Goal: Check status: Check status

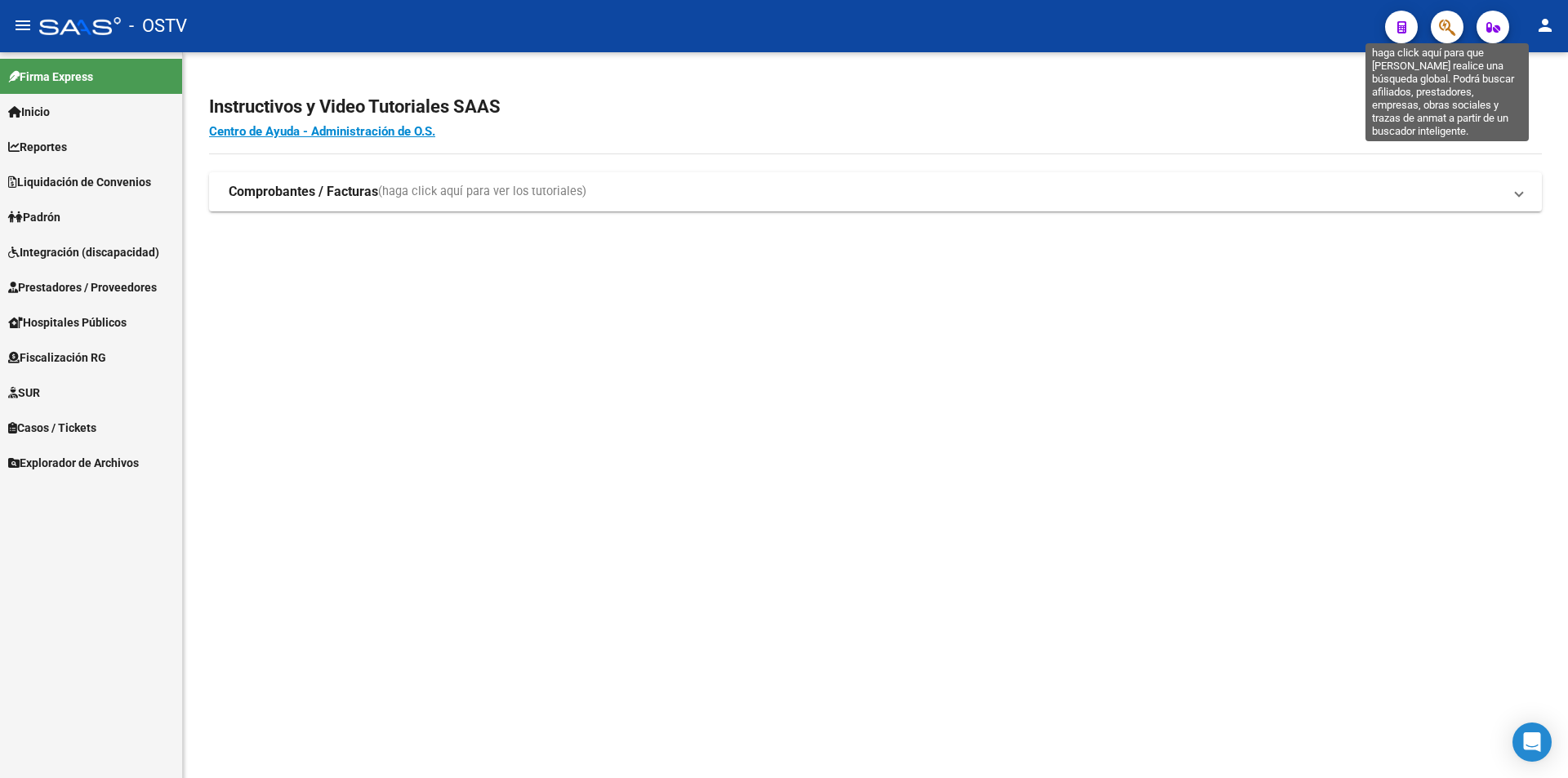
click at [1445, 21] on icon "button" at bounding box center [1446, 27] width 16 height 19
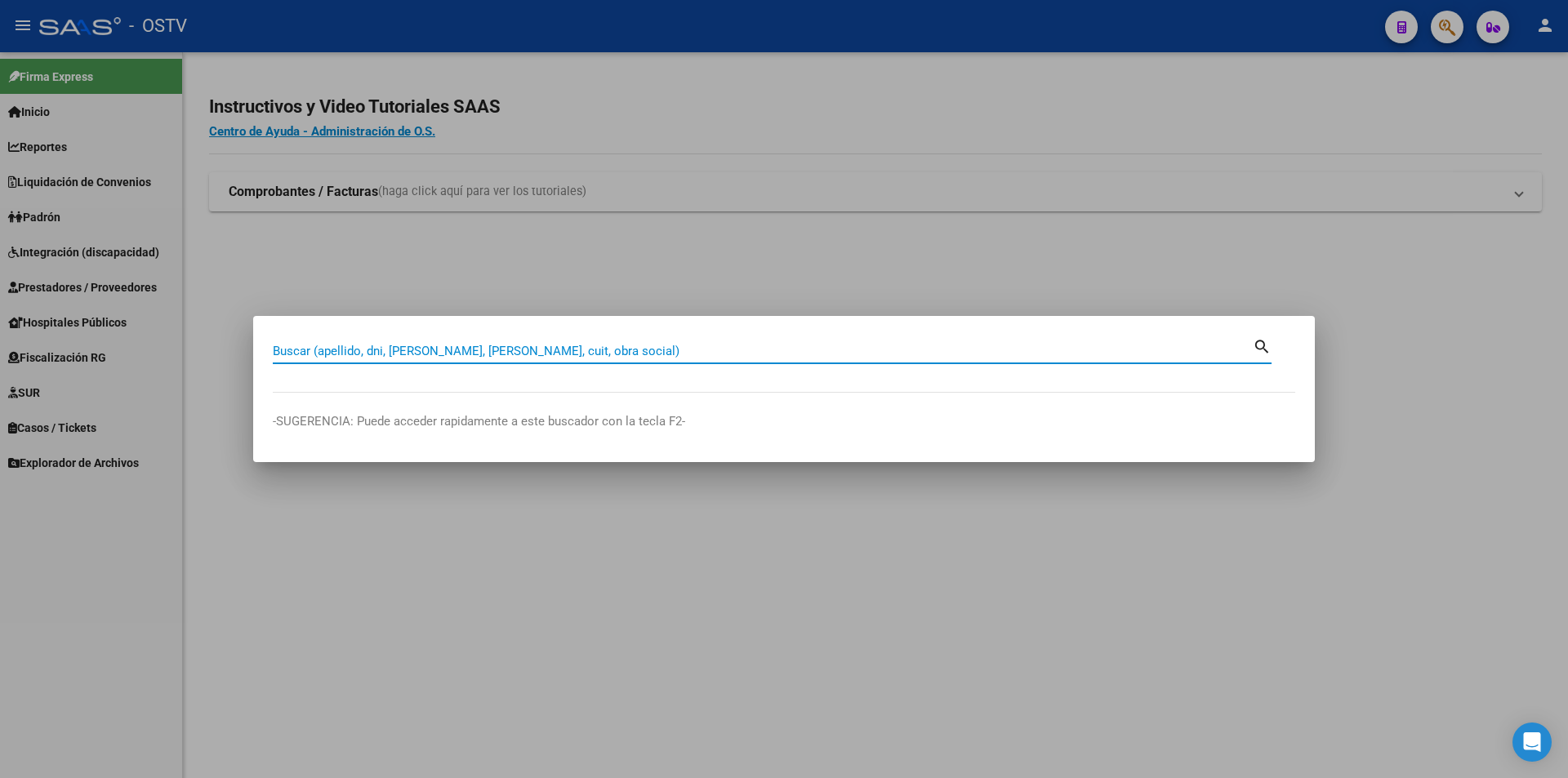
click at [561, 352] on input "Buscar (apellido, dni, [PERSON_NAME], [PERSON_NAME], cuit, obra social)" at bounding box center [763, 352] width 980 height 15
paste input "33505122"
type input "33505122"
click at [1268, 347] on mat-icon "search" at bounding box center [1262, 345] width 19 height 20
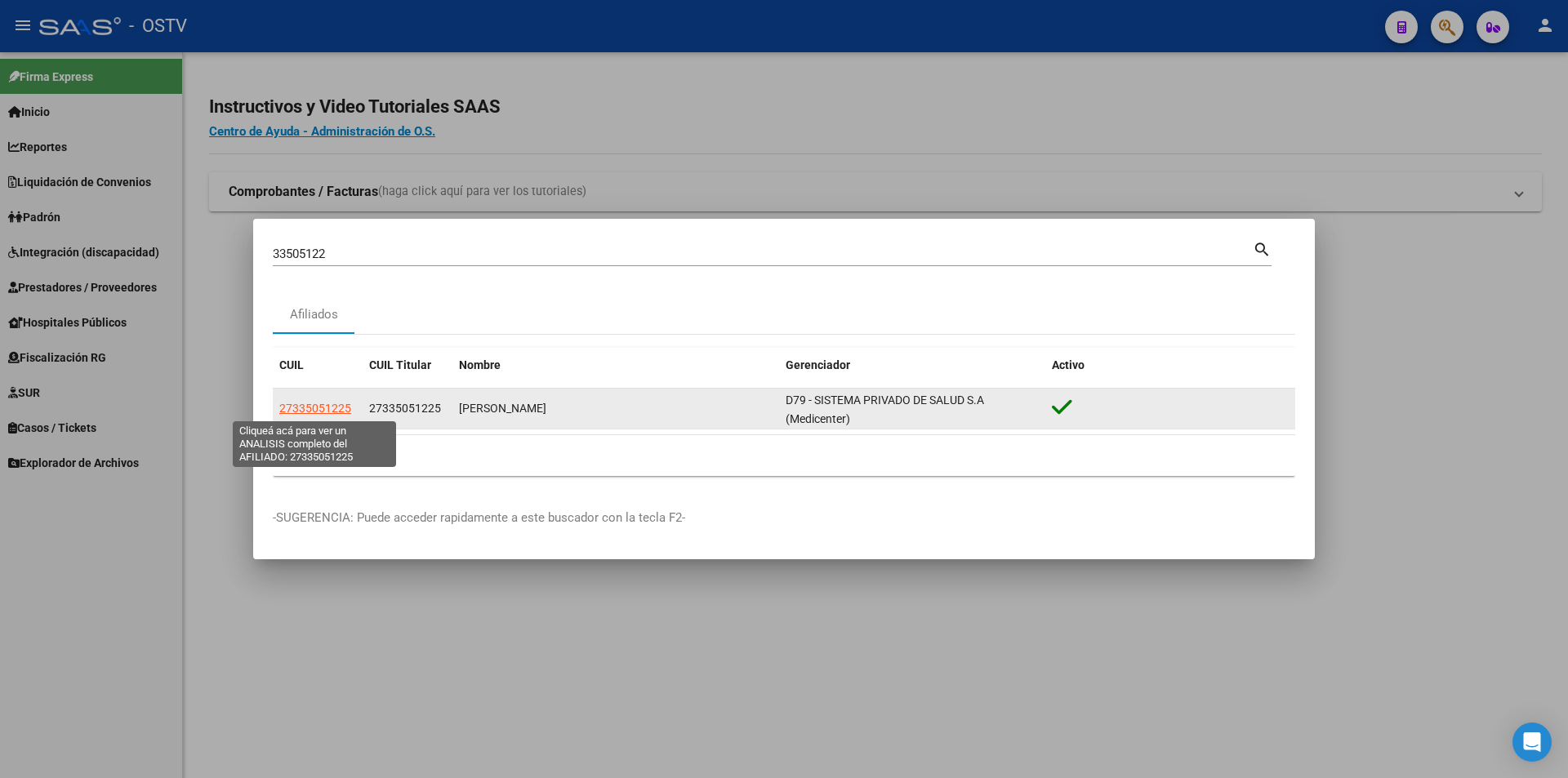
click at [313, 412] on span "27335051225" at bounding box center [315, 408] width 72 height 13
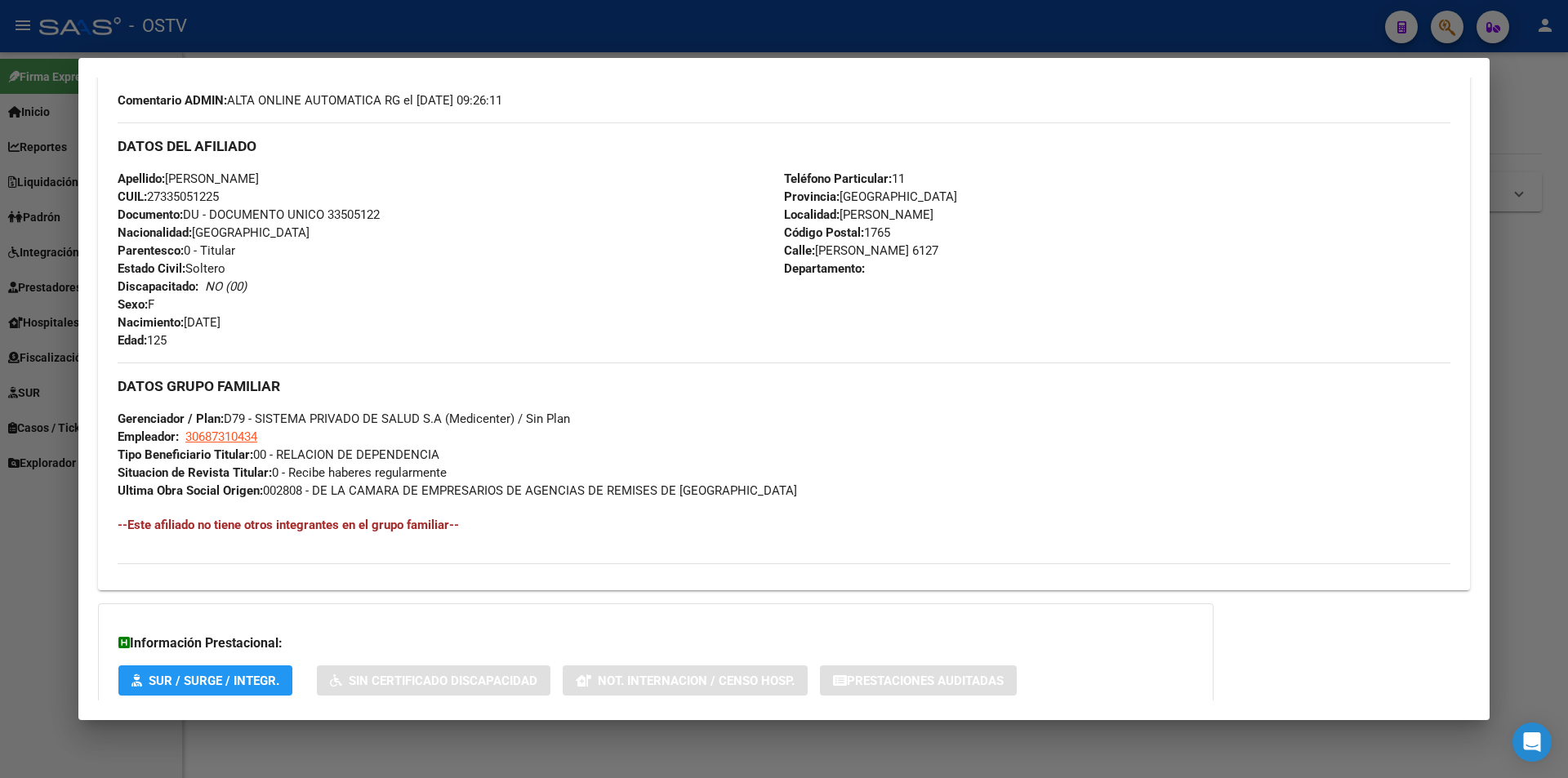
scroll to position [602, 0]
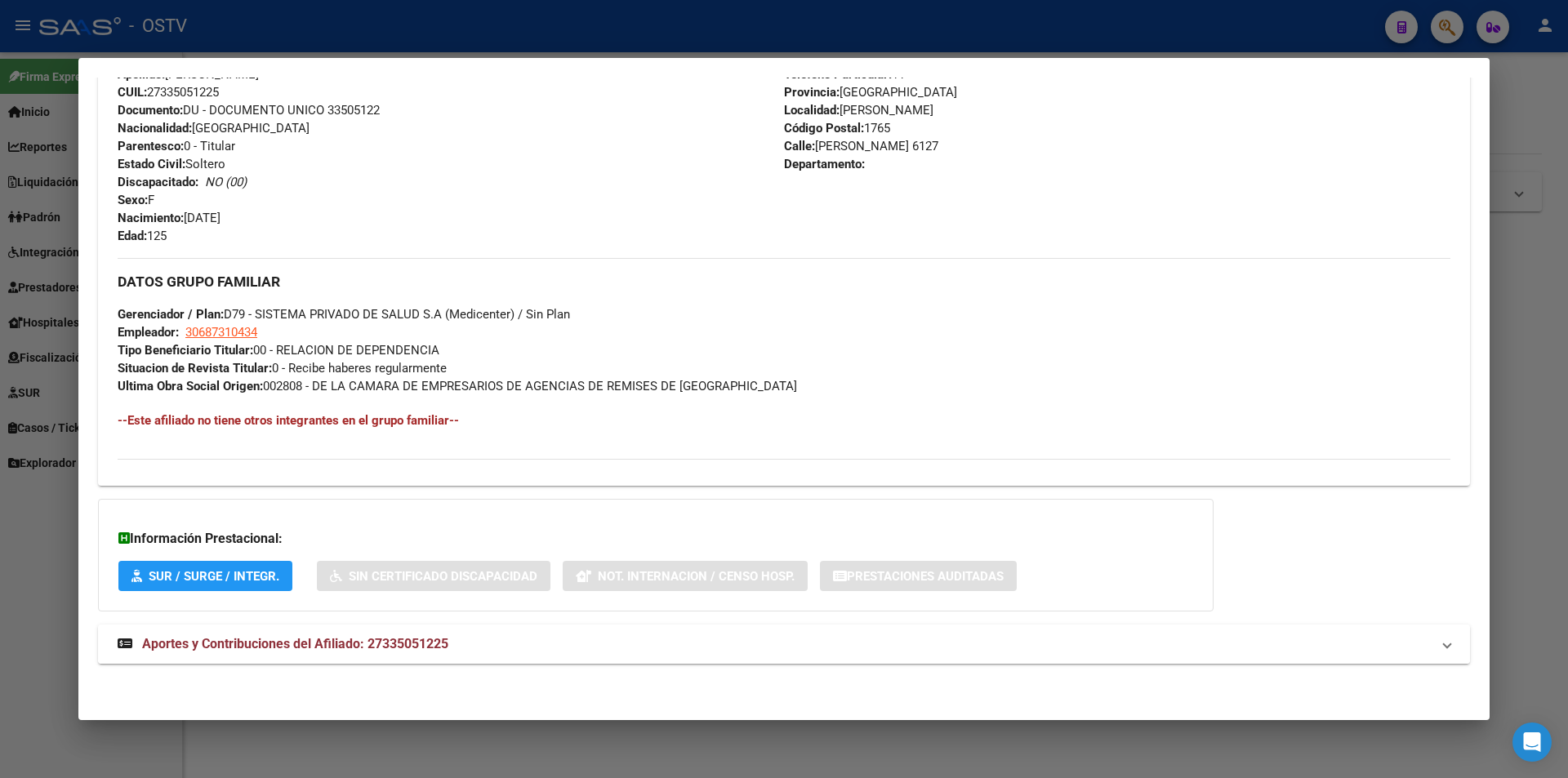
click at [243, 651] on span "Aportes y Contribuciones del Afiliado: 27335051225" at bounding box center [295, 643] width 306 height 15
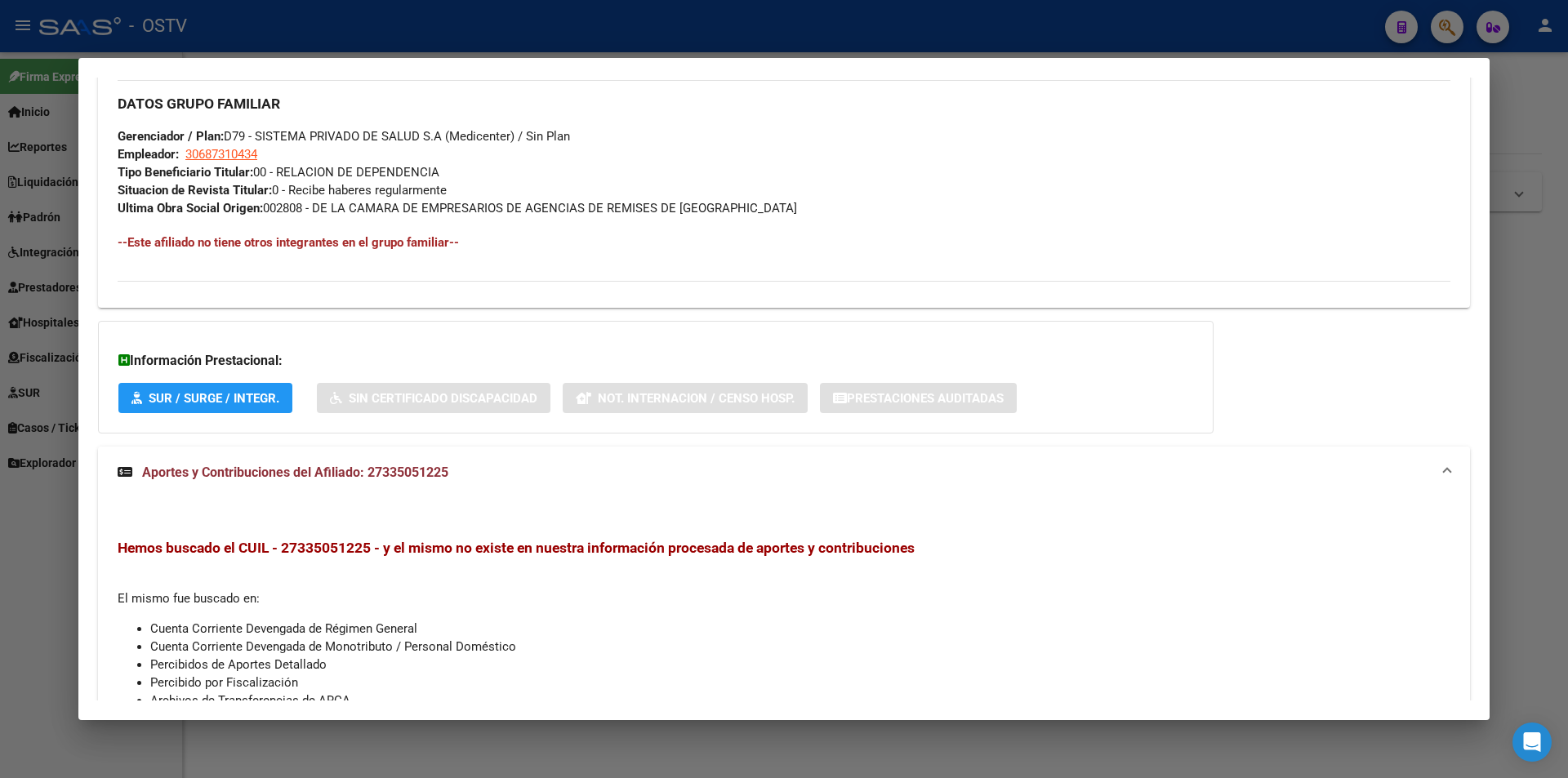
scroll to position [901, 0]
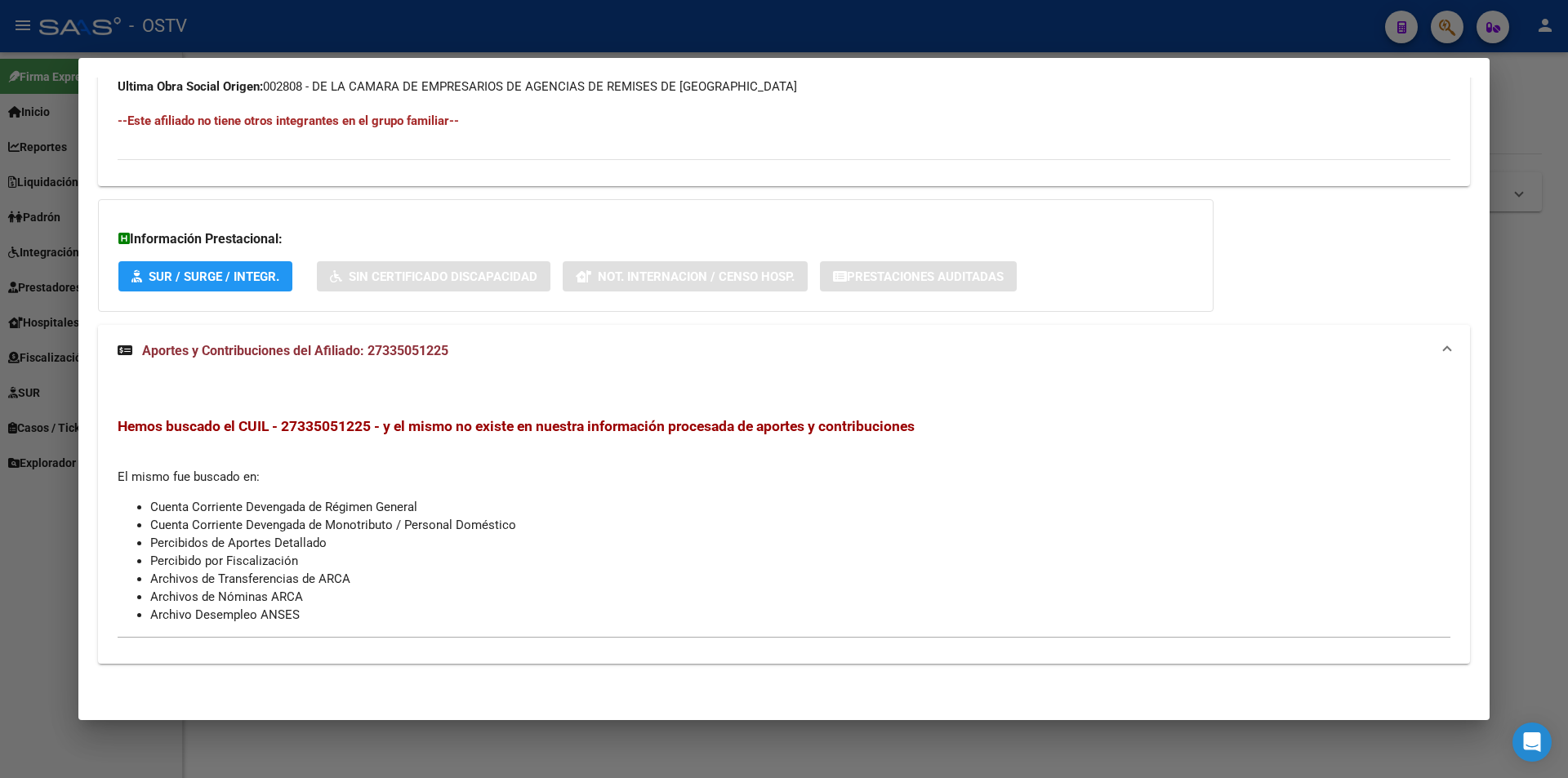
click at [280, 350] on span "Aportes y Contribuciones del Afiliado: 27335051225" at bounding box center [295, 351] width 306 height 15
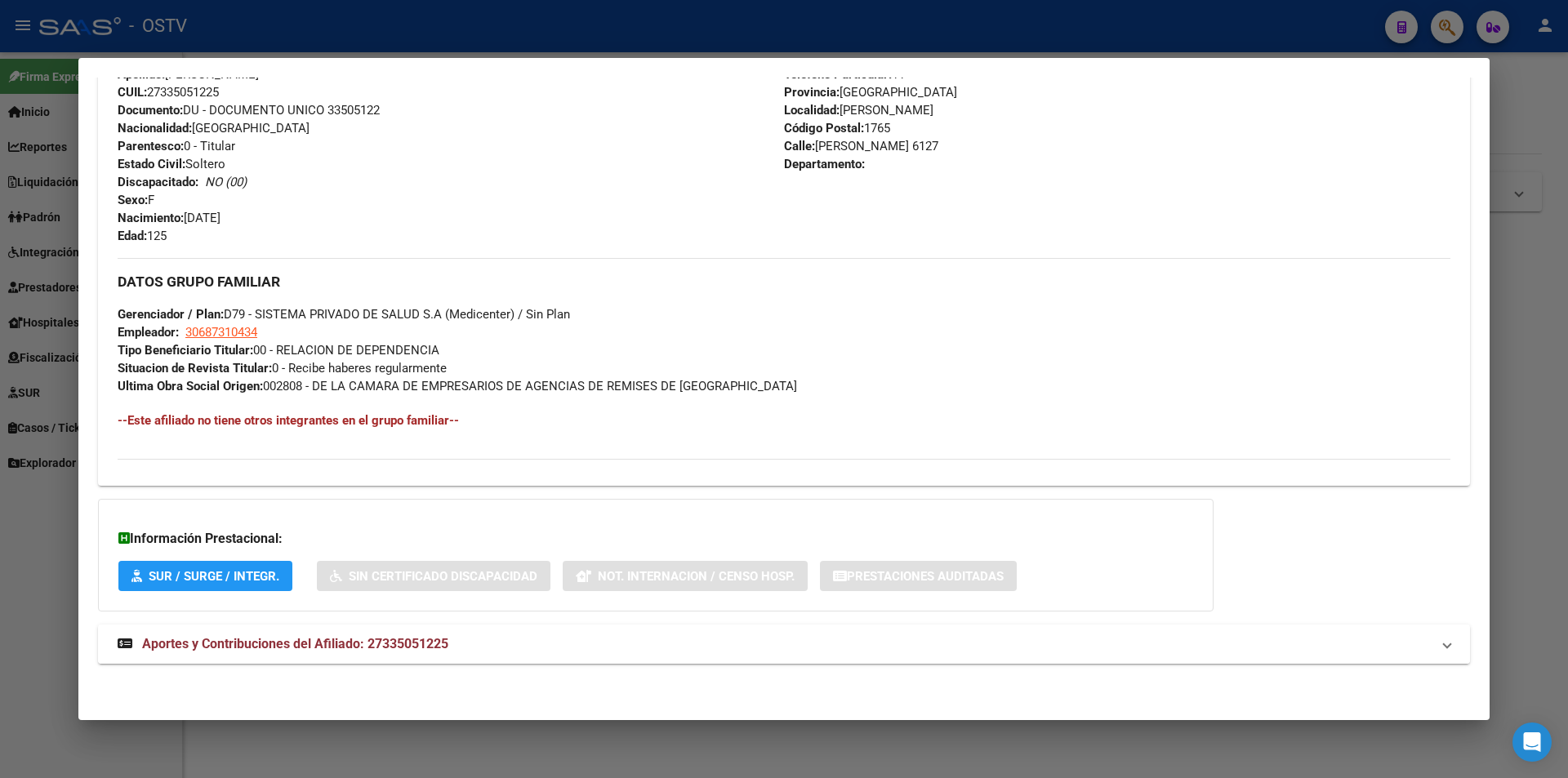
click at [303, 636] on span "Aportes y Contribuciones del Afiliado: 27335051225" at bounding box center [295, 643] width 306 height 15
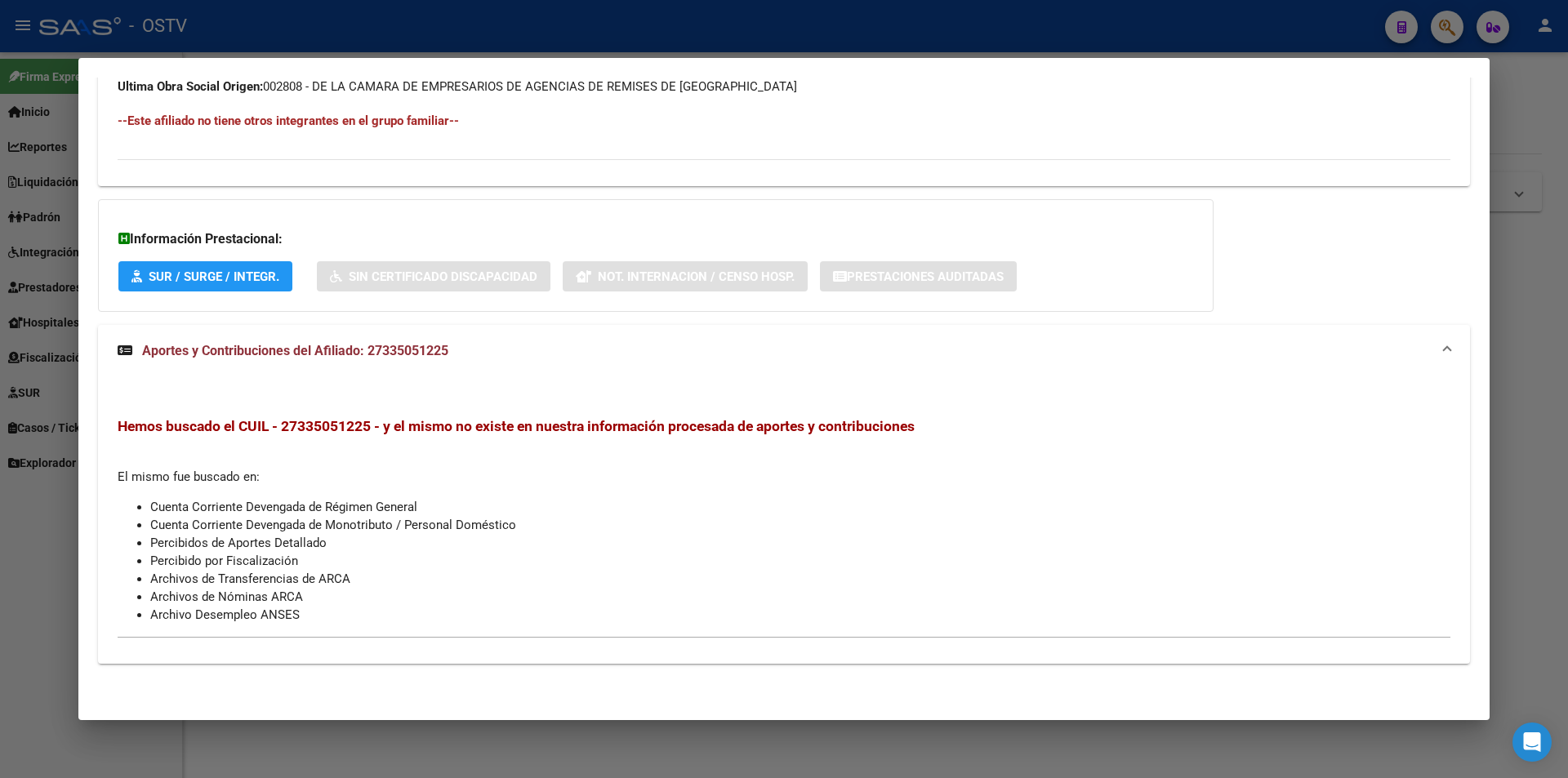
drag, startPoint x: 674, startPoint y: 460, endPoint x: 981, endPoint y: 473, distance: 307.3
click at [981, 473] on div "Hemos buscado el CUIL - 27335051225 - y el mismo no existe en nuestra informaci…" at bounding box center [784, 520] width 1332 height 207
click at [848, 435] on h3 "Hemos buscado el CUIL - 27335051225 - y el mismo no existe en nuestra informaci…" at bounding box center [784, 425] width 1332 height 18
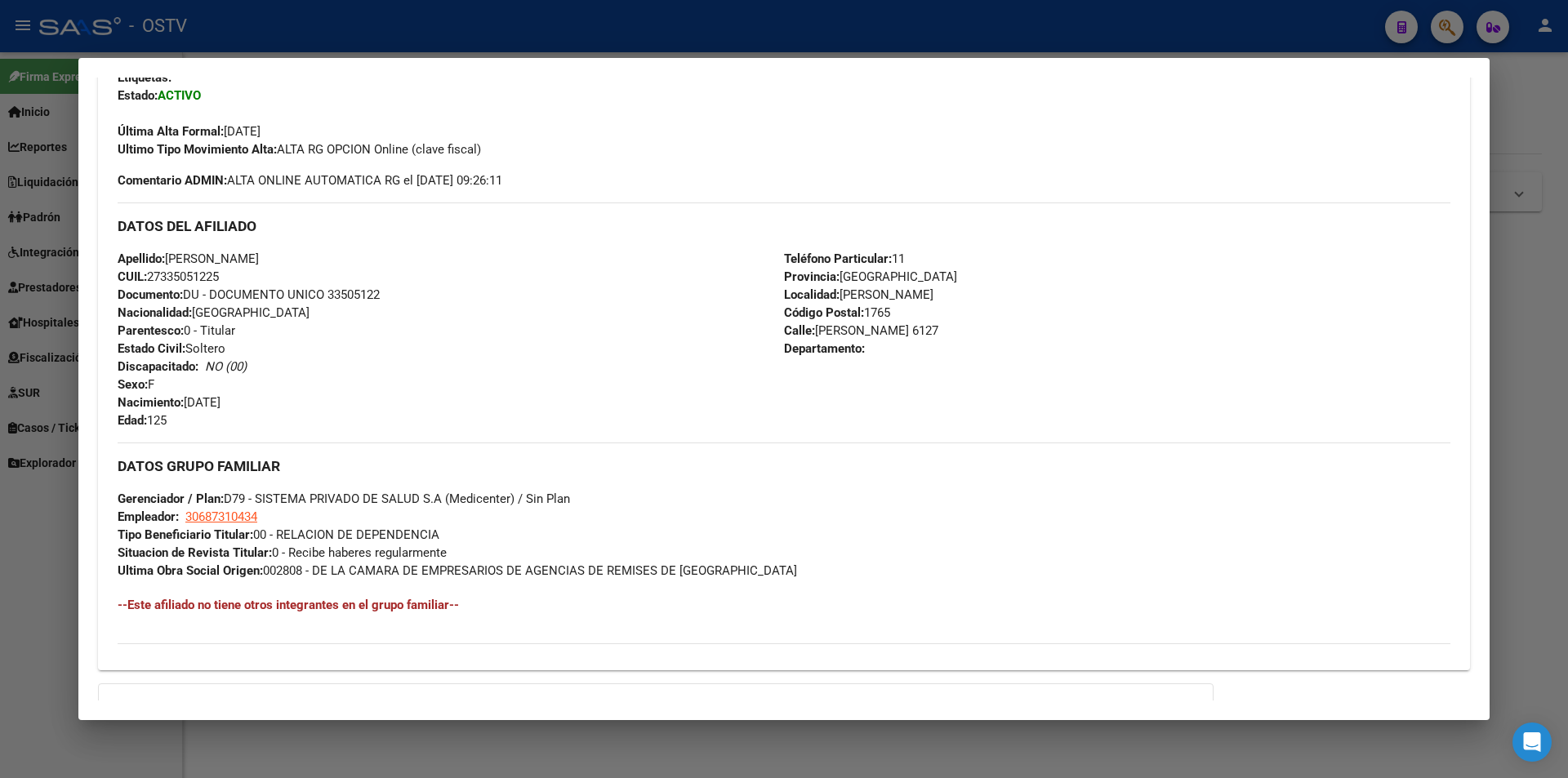
scroll to position [411, 0]
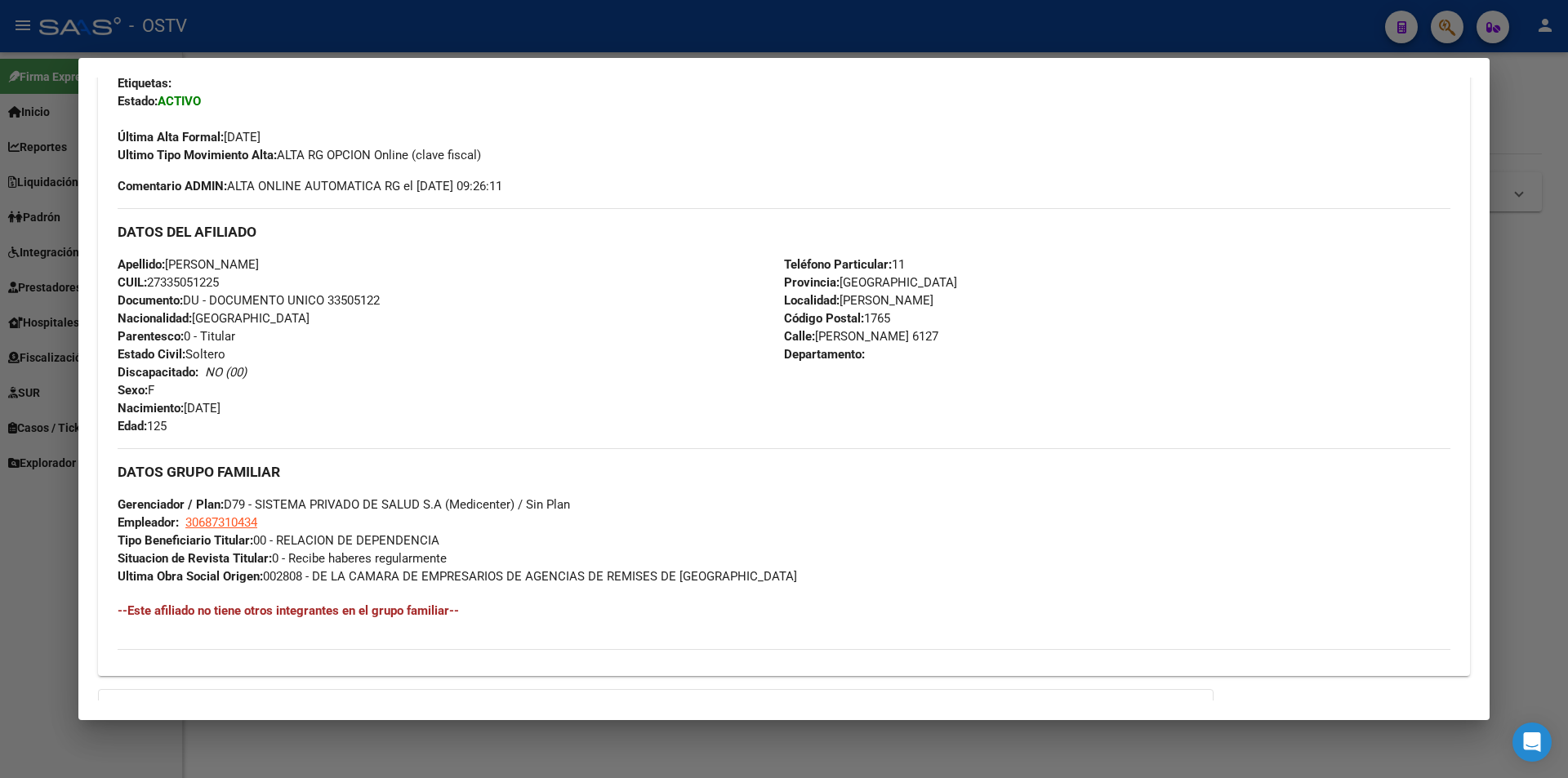
click at [890, 375] on div "Teléfono Particular: 11 Provincia: [GEOGRAPHIC_DATA] Localidad: [PERSON_NAME] C…" at bounding box center [1116, 346] width 666 height 180
drag, startPoint x: 195, startPoint y: 408, endPoint x: 272, endPoint y: 317, distance: 119.2
click at [269, 317] on div "Apellido: [PERSON_NAME] CUIL: 27335051225 Documento: DU - DOCUMENTO UNICO 33505…" at bounding box center [450, 346] width 666 height 180
click at [470, 314] on div "Apellido: [PERSON_NAME] CUIL: 27335051225 Documento: DU - DOCUMENTO UNICO 33505…" at bounding box center [450, 346] width 666 height 180
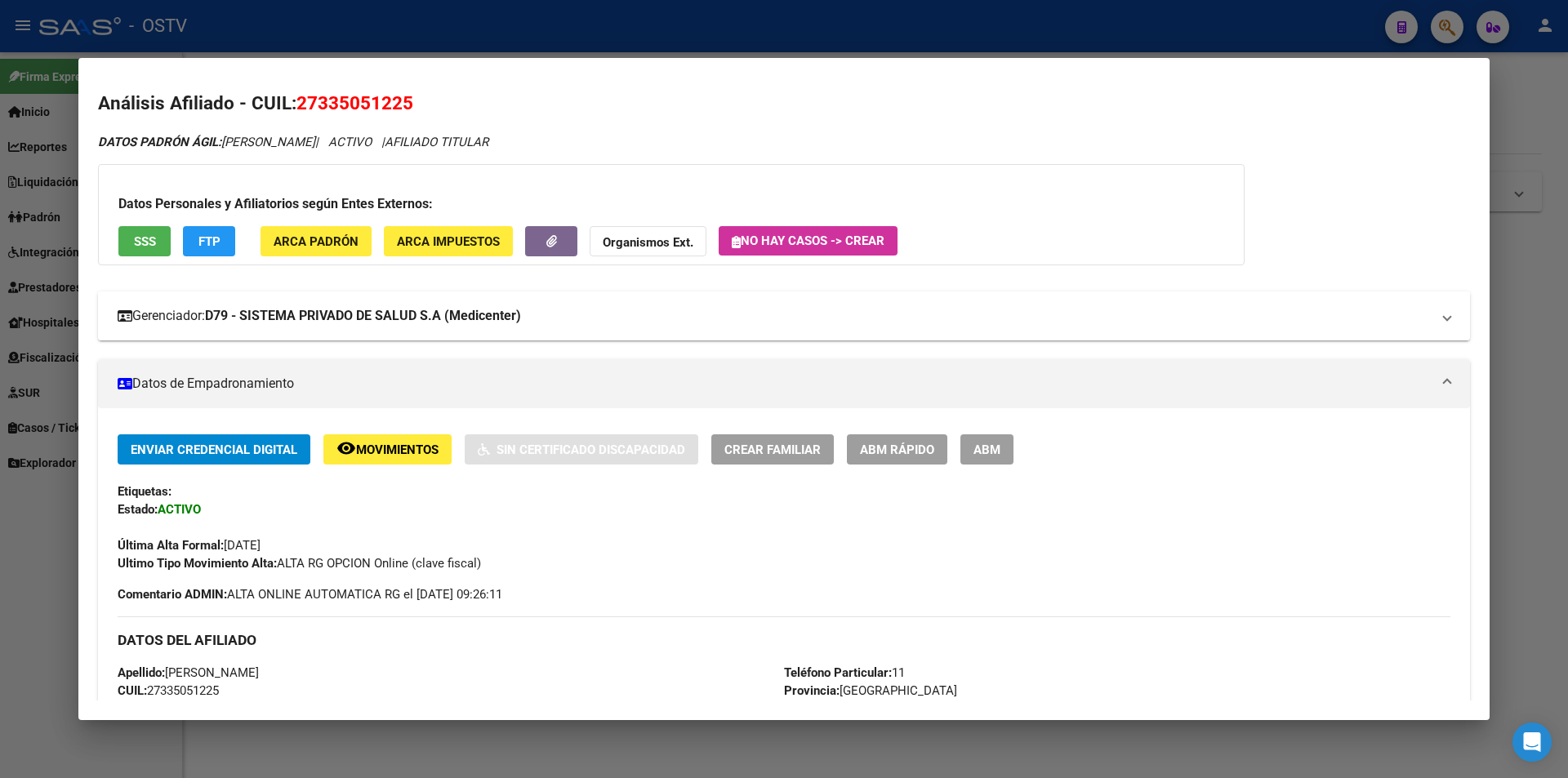
scroll to position [0, 0]
